Goal: Transaction & Acquisition: Purchase product/service

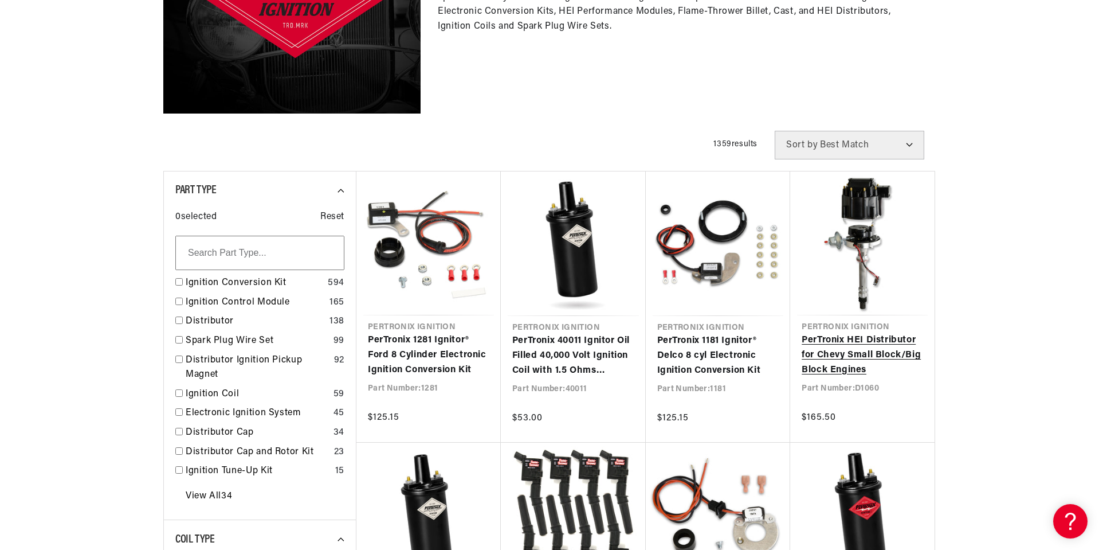
scroll to position [0, 347]
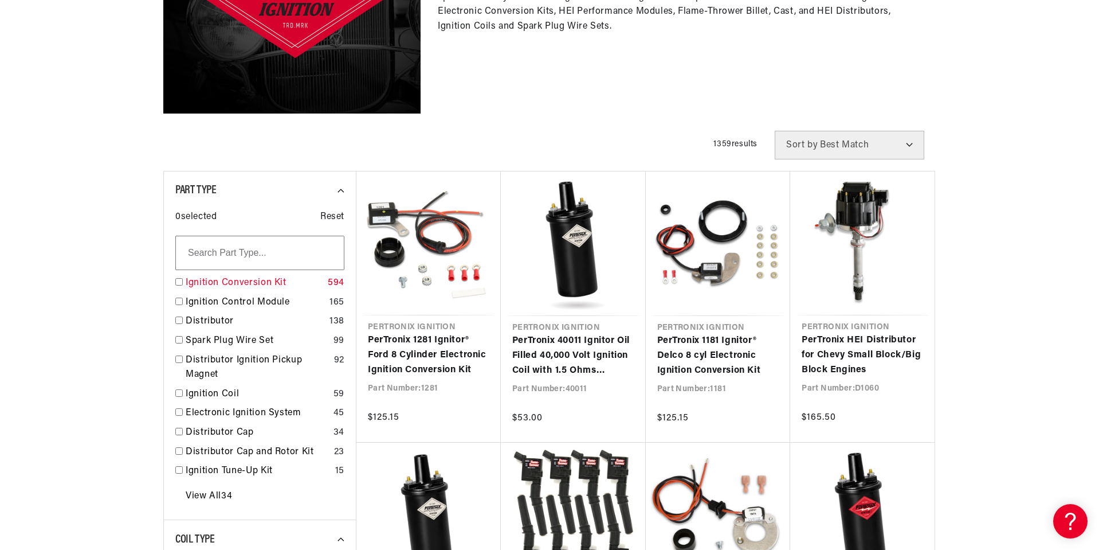
click at [261, 283] on link "Ignition Conversion Kit" at bounding box center [255, 283] width 138 height 15
checkbox input "true"
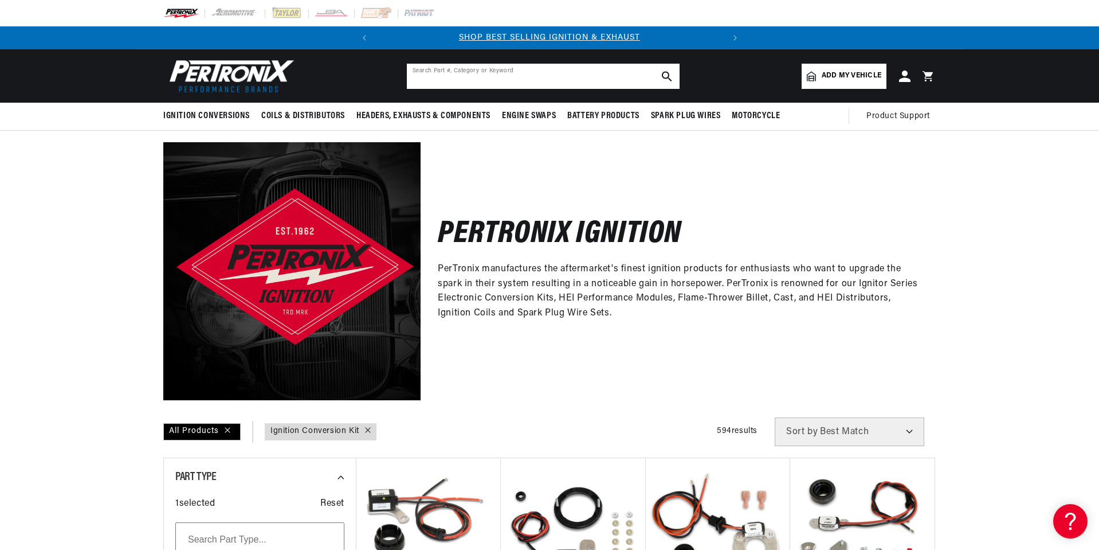
click at [452, 71] on input "text" at bounding box center [543, 76] width 273 height 25
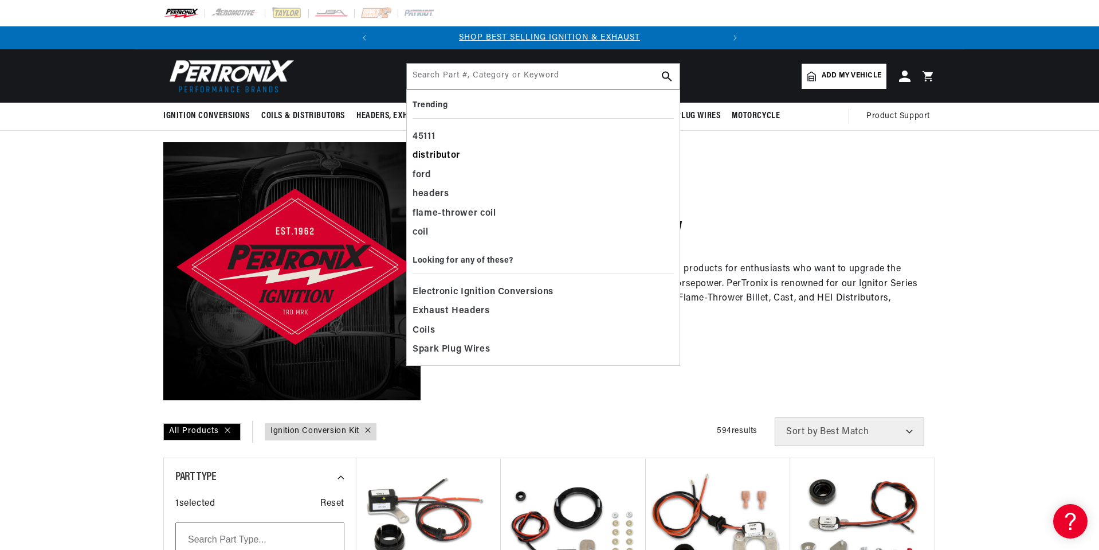
click at [432, 154] on div "distributor" at bounding box center [543, 155] width 261 height 19
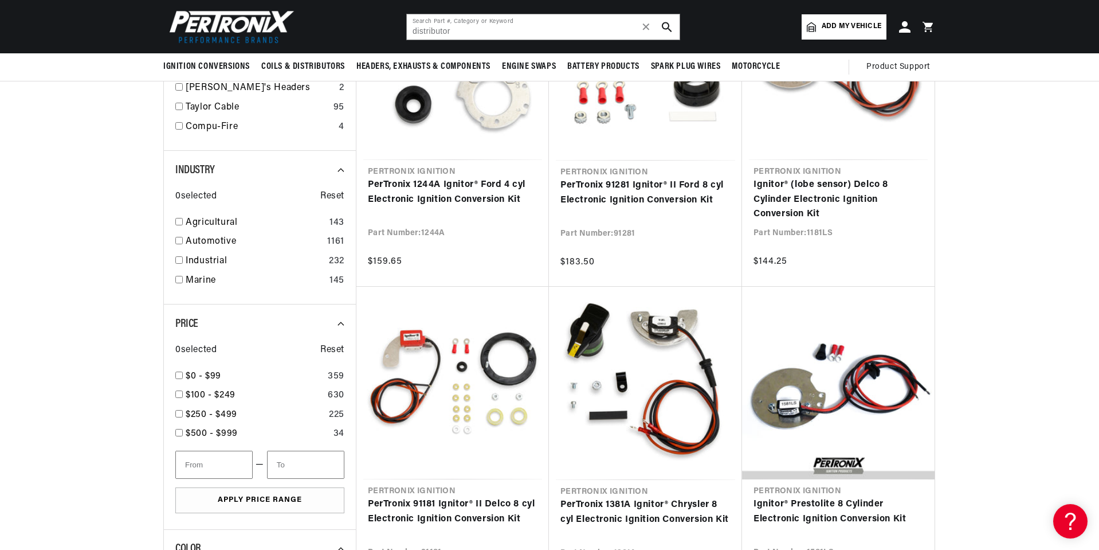
scroll to position [1204, 0]
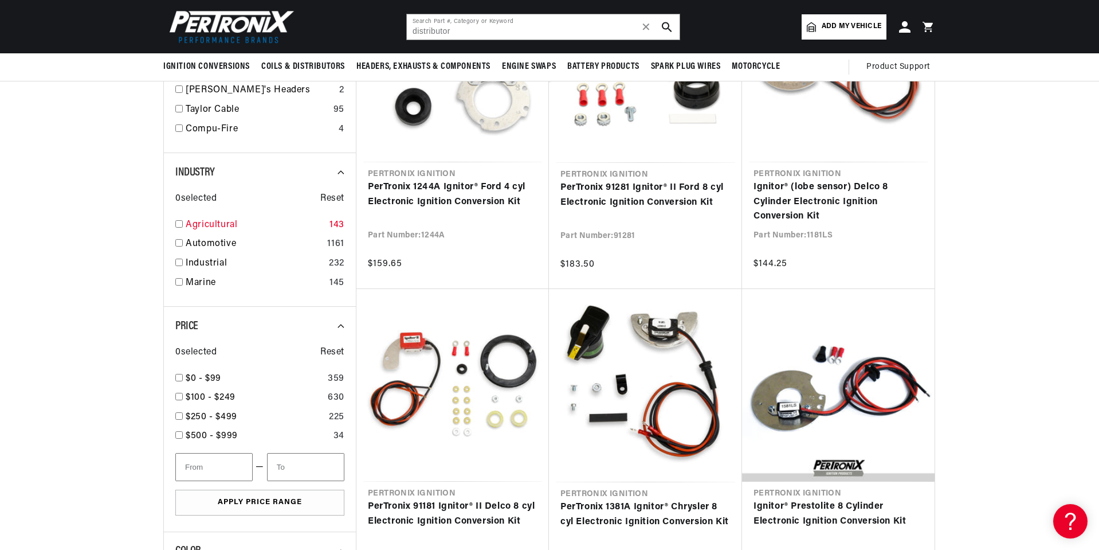
click at [257, 222] on link "Agricultural" at bounding box center [255, 225] width 139 height 15
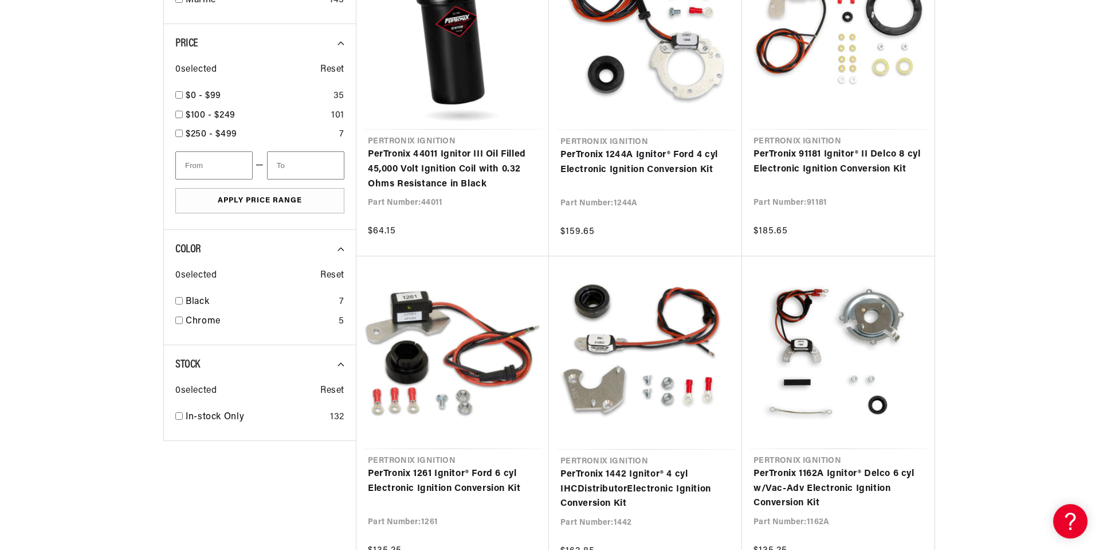
scroll to position [0, 347]
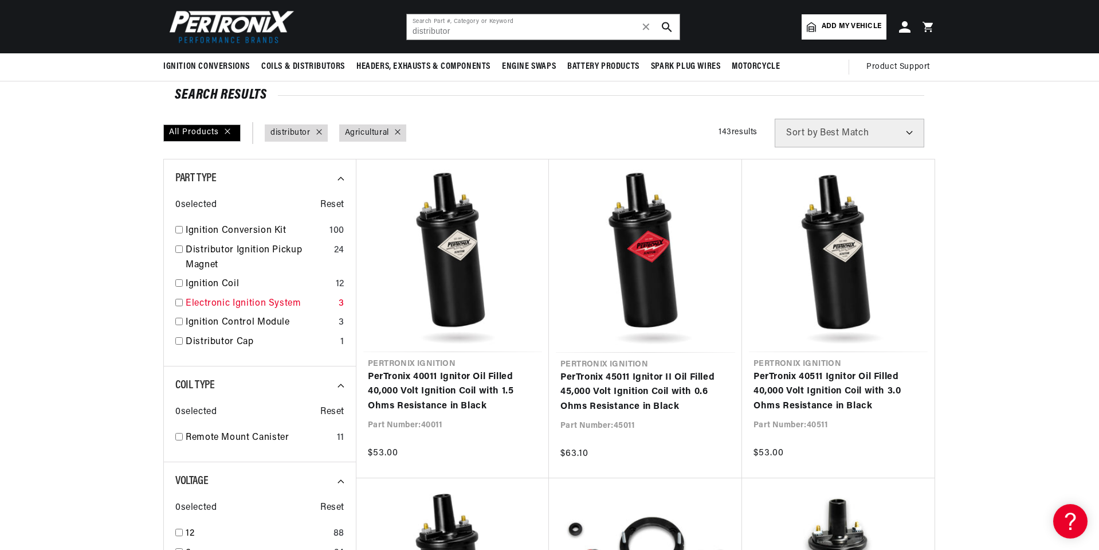
scroll to position [0, 347]
click at [250, 301] on link "Electronic Ignition System" at bounding box center [260, 303] width 148 height 15
checkbox input "true"
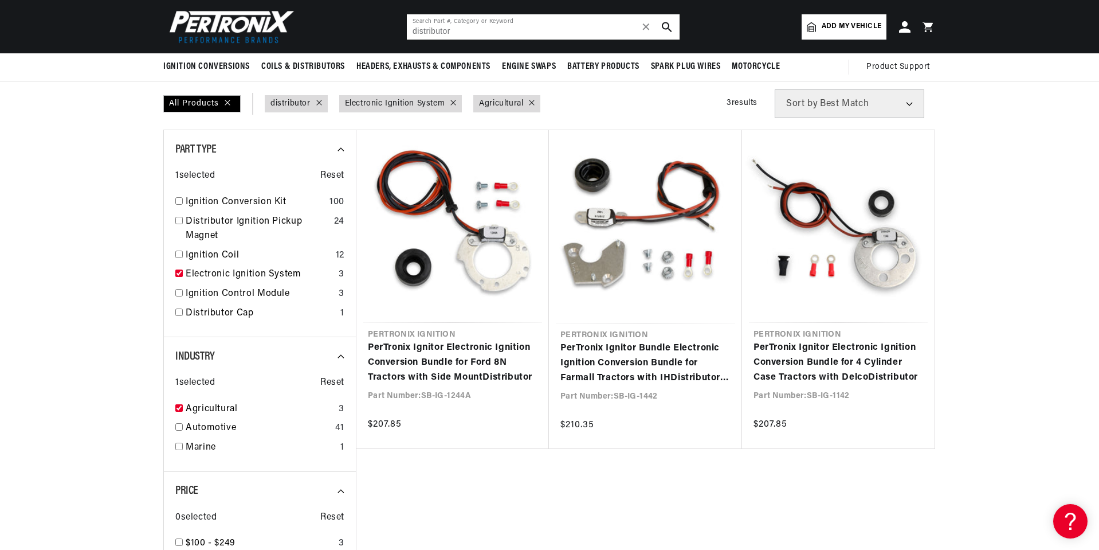
click at [459, 31] on input "distributor" at bounding box center [543, 26] width 273 height 25
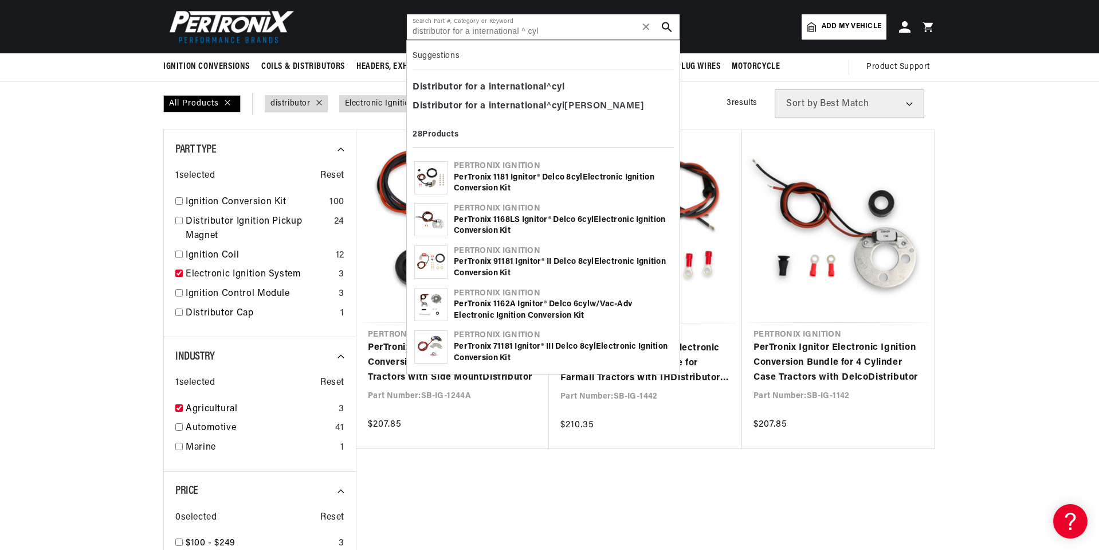
drag, startPoint x: 519, startPoint y: 29, endPoint x: 525, endPoint y: 29, distance: 6.3
click at [525, 29] on input "distributor for a international ^ cyl" at bounding box center [543, 26] width 273 height 25
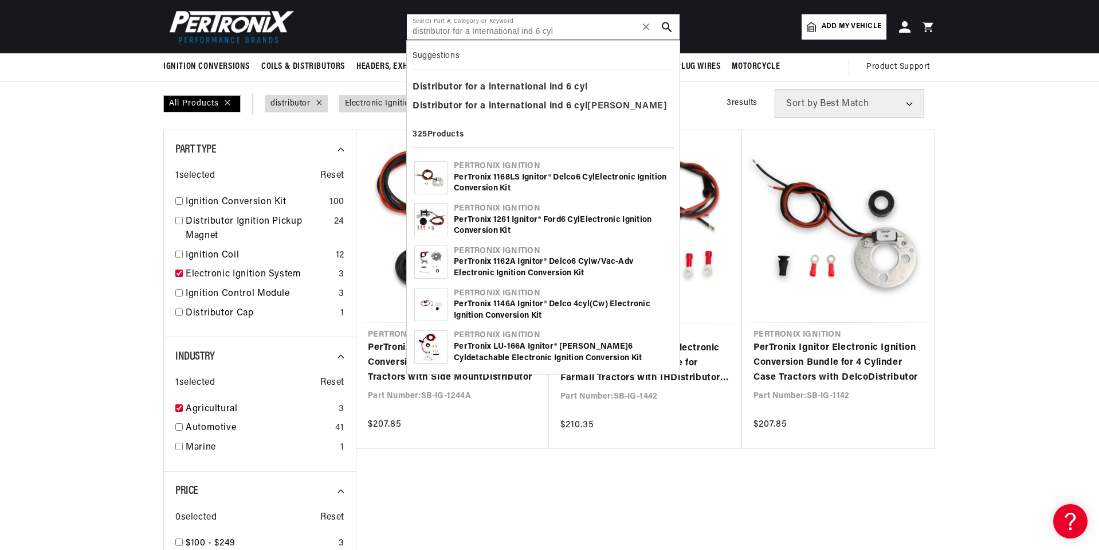
type input "distributor for a 6 cyl"
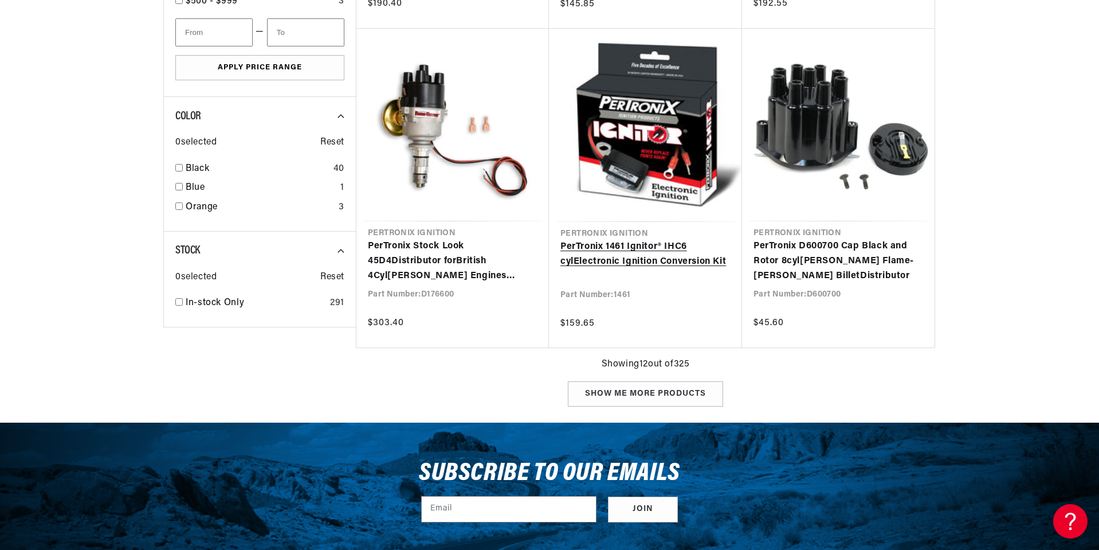
click at [608, 251] on link "PerTronix 1461 Ignitor® IHC 6 cyl Electronic Ignition Conversion Kit" at bounding box center [646, 254] width 170 height 29
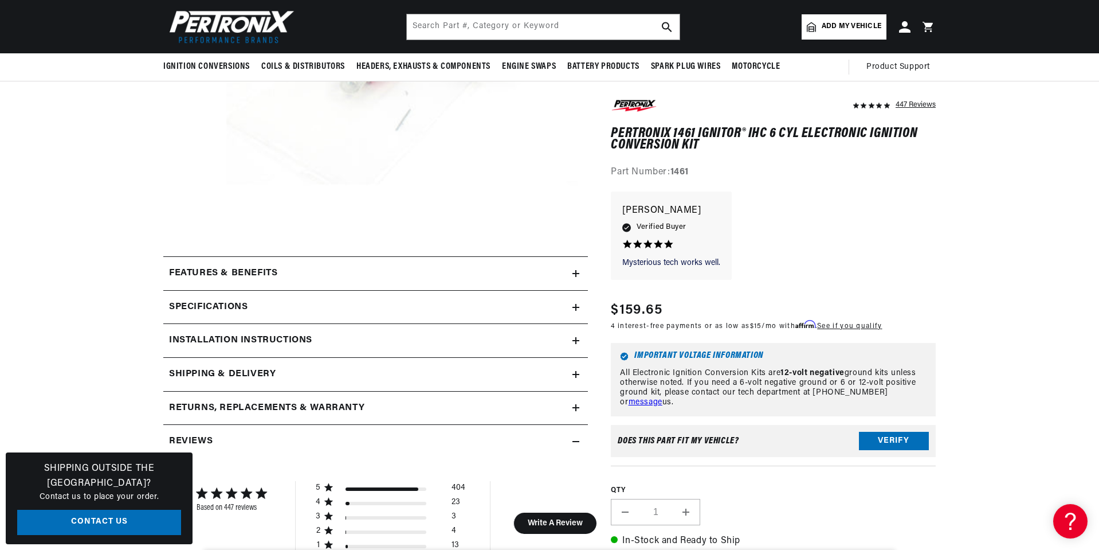
scroll to position [287, 0]
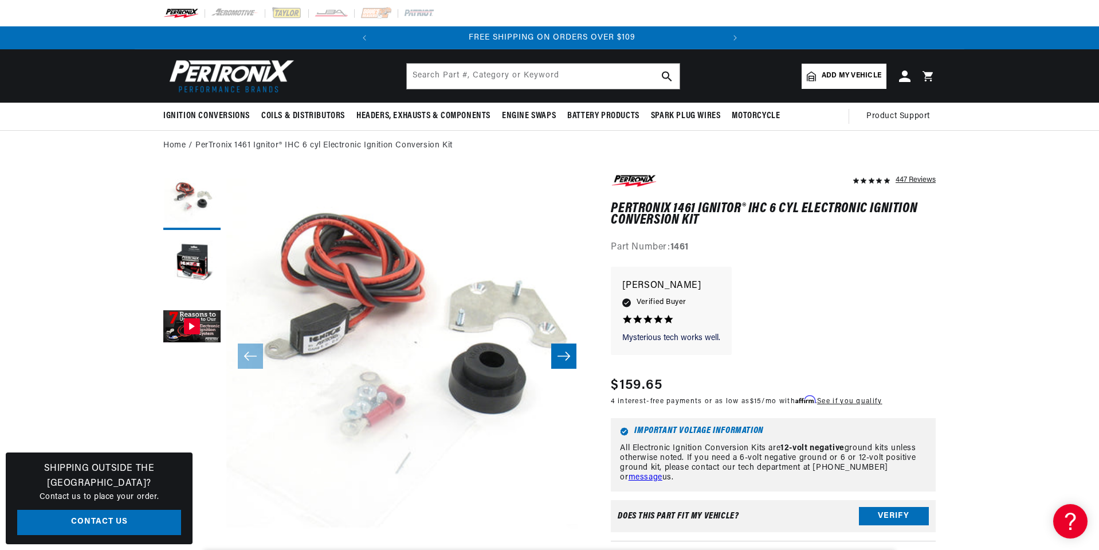
scroll to position [0, 347]
click at [527, 75] on input "text" at bounding box center [543, 76] width 273 height 25
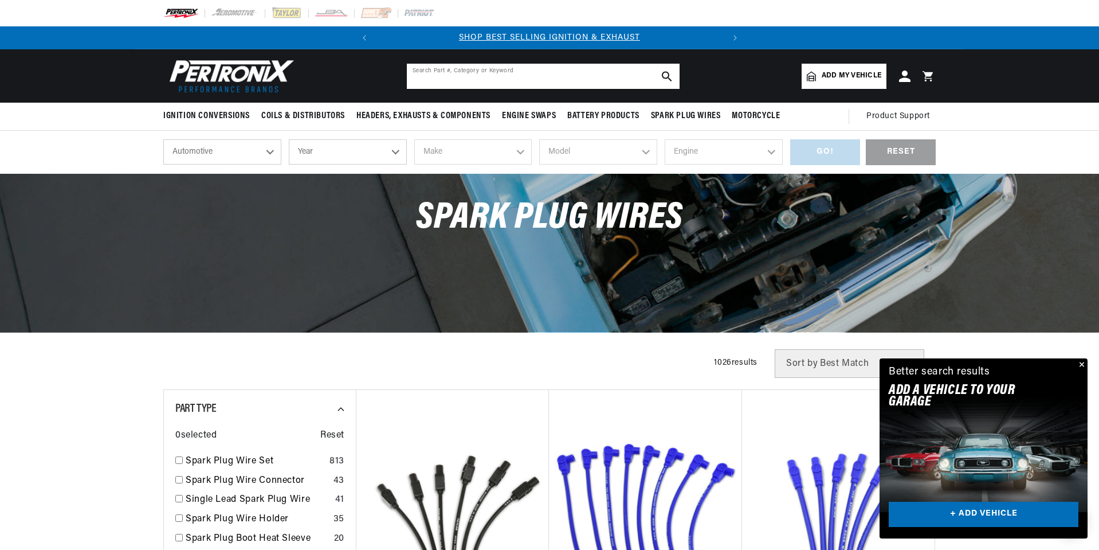
click at [438, 76] on input "text" at bounding box center [543, 76] width 273 height 25
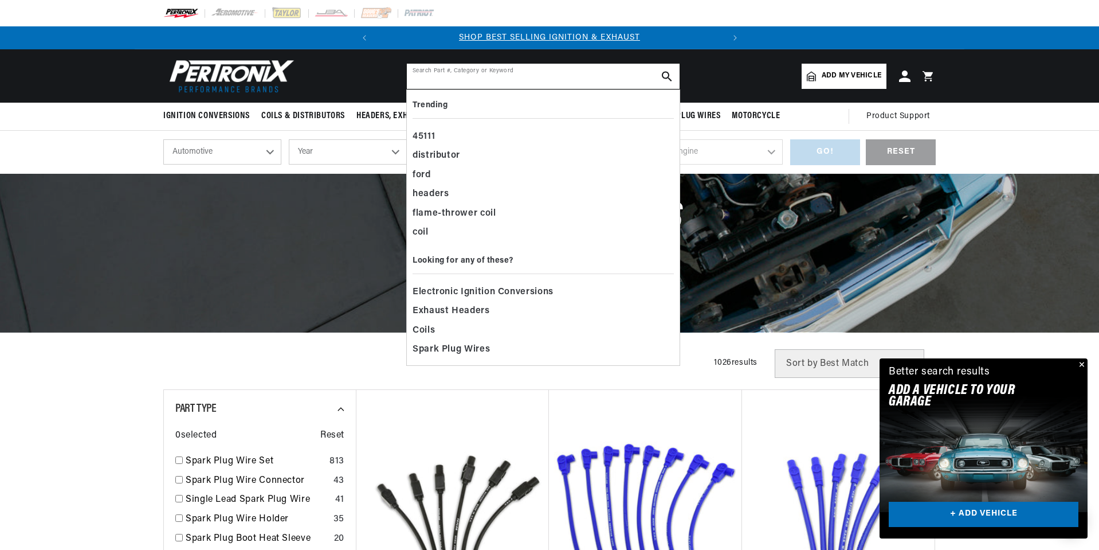
click at [438, 76] on input "text" at bounding box center [543, 76] width 273 height 25
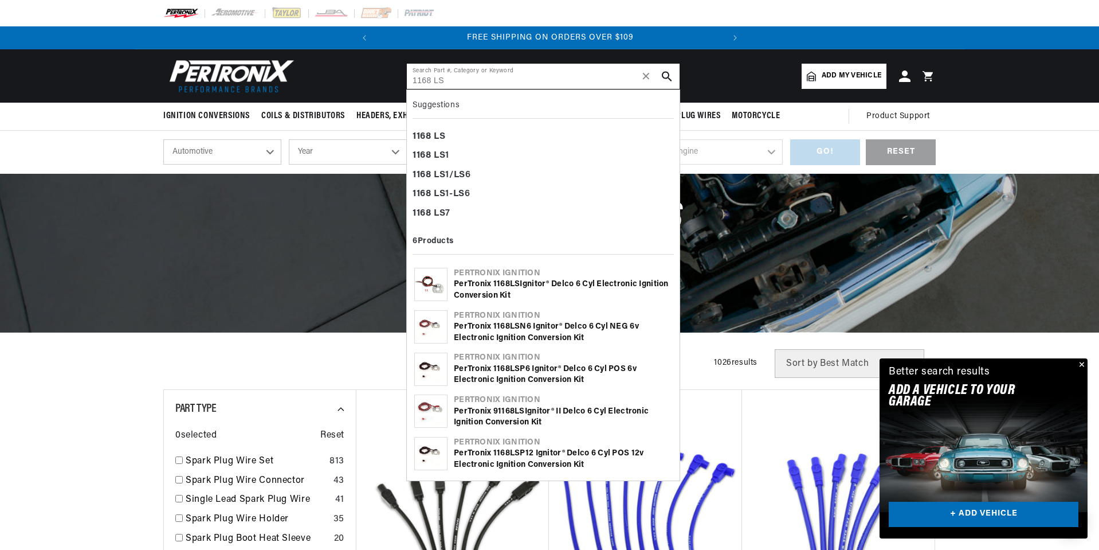
type input "1168 LS"
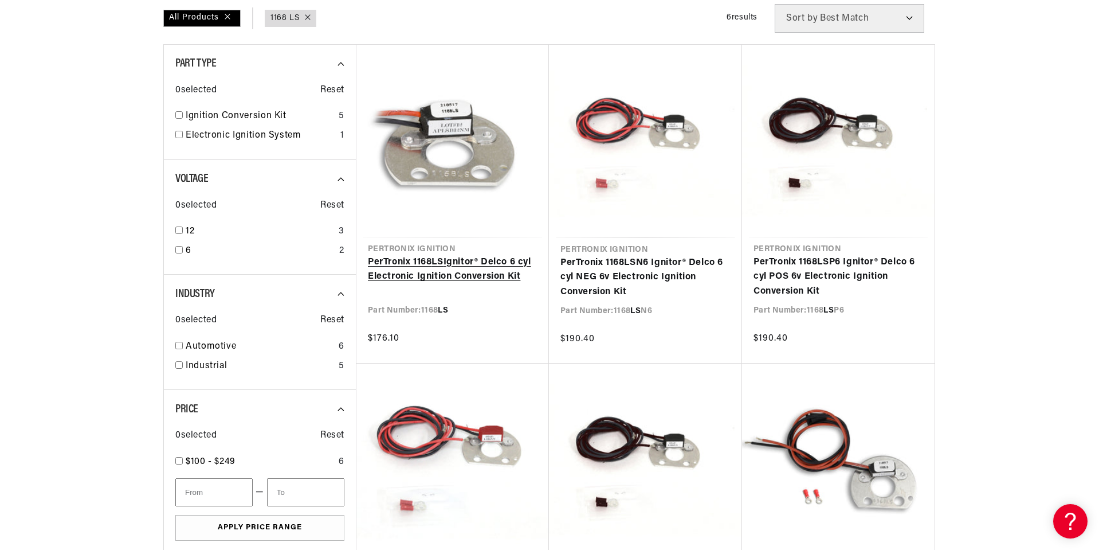
click at [440, 255] on link "PerTronix 1168 LS Ignitor® Delco 6 cyl Electronic Ignition Conversion Kit" at bounding box center [453, 269] width 170 height 29
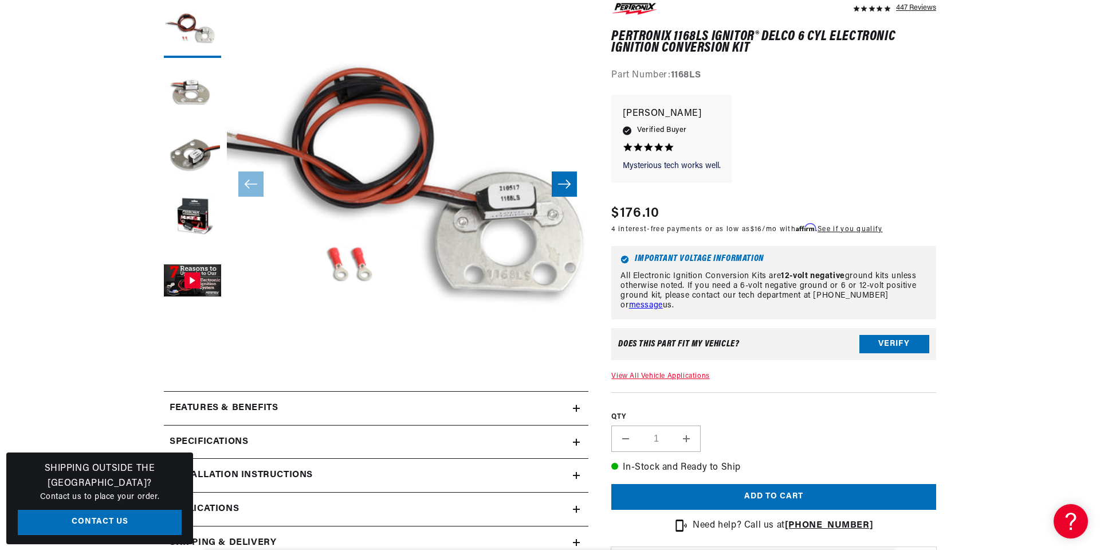
scroll to position [0, 347]
click at [769, 496] on button "Add to cart" at bounding box center [773, 497] width 325 height 26
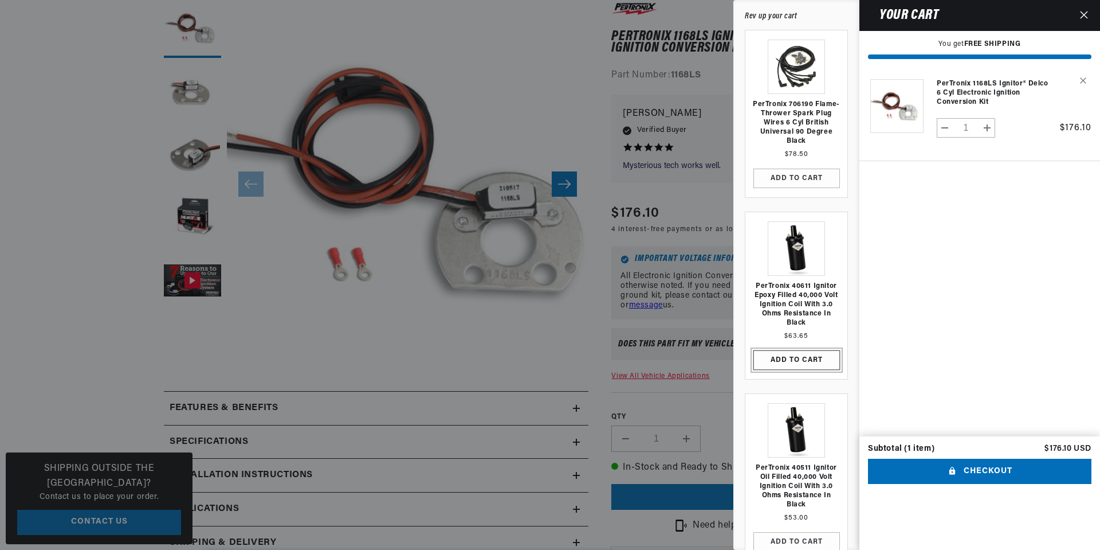
click at [790, 356] on button "ADD TO CART" at bounding box center [797, 359] width 87 height 19
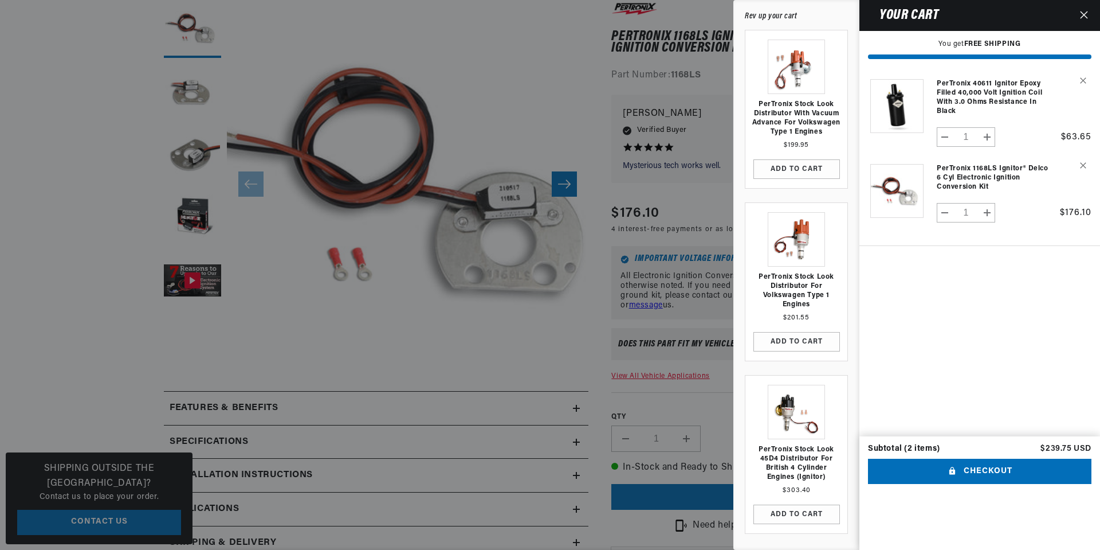
scroll to position [0, 0]
click at [989, 484] on button "Checkout" at bounding box center [980, 472] width 224 height 26
